Goal: Find contact information: Find contact information

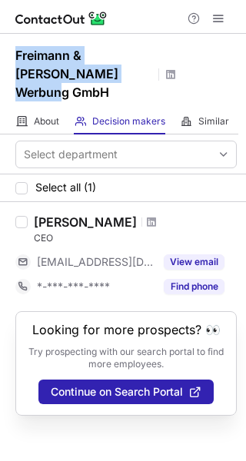
drag, startPoint x: 112, startPoint y: 74, endPoint x: 45, endPoint y: 65, distance: 67.4
click at [14, 58] on div "Freimann & Gerlach Werbung GmbH" at bounding box center [123, 71] width 246 height 75
copy h1 "Freimann & Gerlach Werbung GmbH"
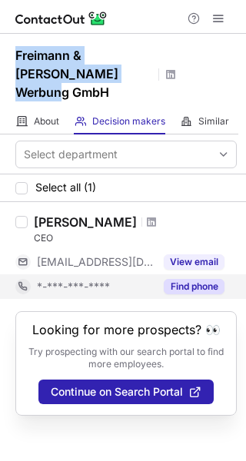
click at [196, 279] on button "Find phone" at bounding box center [194, 286] width 61 height 15
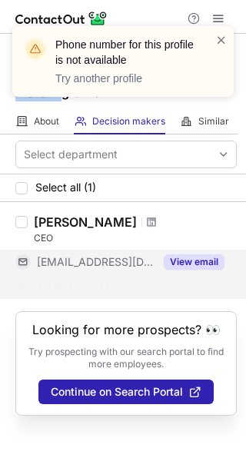
click at [210, 254] on button "View email" at bounding box center [194, 261] width 61 height 15
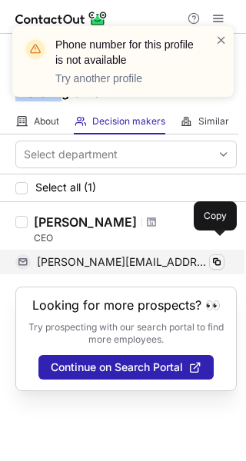
click at [216, 256] on span at bounding box center [216, 262] width 12 height 12
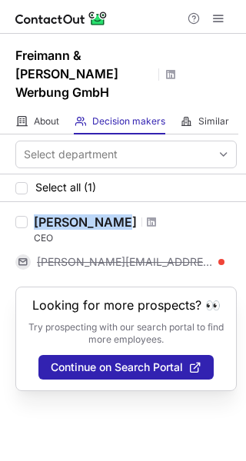
drag, startPoint x: 36, startPoint y: 200, endPoint x: 107, endPoint y: 206, distance: 70.9
click at [107, 214] on div "Nils Gerlach" at bounding box center [135, 221] width 203 height 15
copy div "Nils Gerlach"
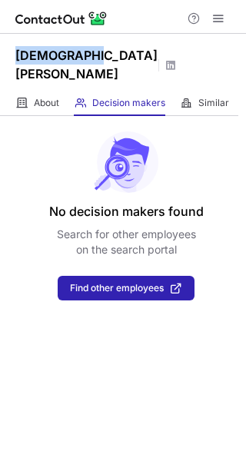
drag, startPoint x: 86, startPoint y: 57, endPoint x: 18, endPoint y: 56, distance: 67.6
click at [18, 56] on div "[DEMOGRAPHIC_DATA] [PERSON_NAME]" at bounding box center [95, 65] width 161 height 38
copy h1 "[DEMOGRAPHIC_DATA] [PERSON_NAME]"
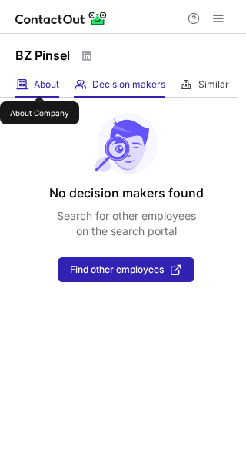
click at [38, 80] on span "About" at bounding box center [46, 84] width 25 height 12
